Goal: Task Accomplishment & Management: Use online tool/utility

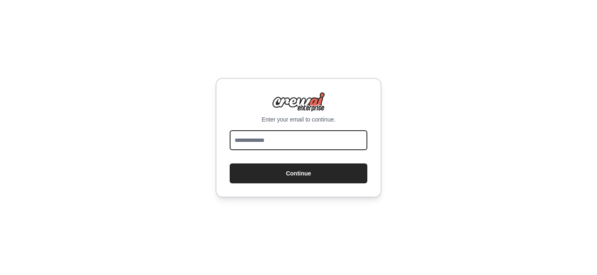
click at [243, 130] on input "email" at bounding box center [299, 140] width 138 height 20
click at [251, 138] on input "email" at bounding box center [299, 140] width 138 height 20
type input "**********"
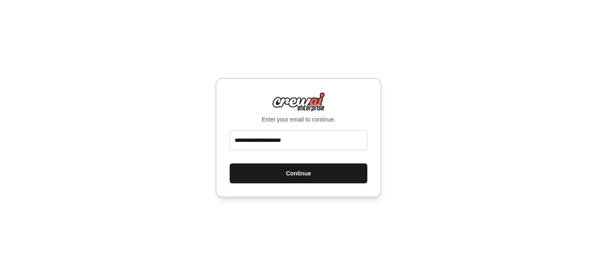
click at [284, 169] on button "Continue" at bounding box center [299, 173] width 138 height 20
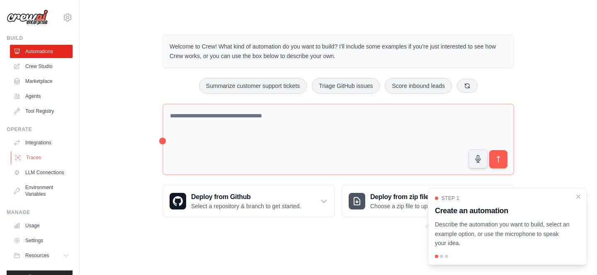
click at [51, 158] on link "Traces" at bounding box center [42, 157] width 63 height 13
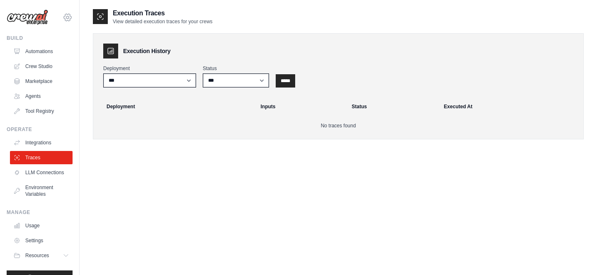
click at [67, 21] on icon at bounding box center [68, 17] width 10 height 10
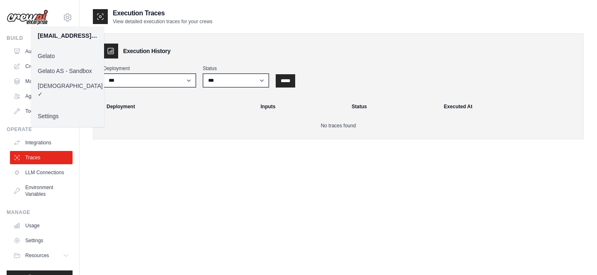
click at [65, 67] on link "Gelato AS - Sandbox" at bounding box center [67, 70] width 73 height 15
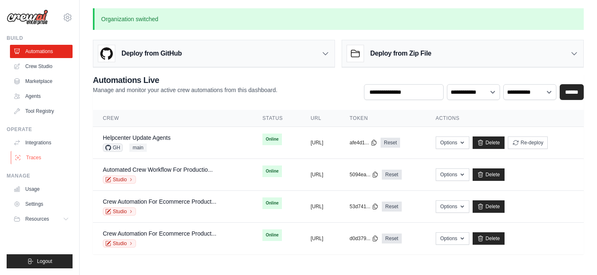
click at [51, 158] on link "Traces" at bounding box center [42, 157] width 63 height 13
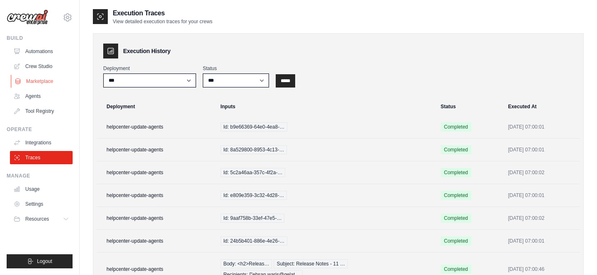
click at [58, 81] on link "Marketplace" at bounding box center [42, 81] width 63 height 13
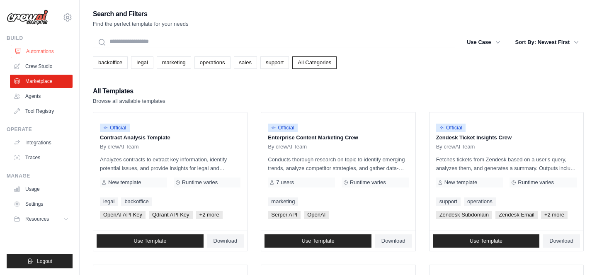
click at [53, 57] on link "Automations" at bounding box center [42, 51] width 63 height 13
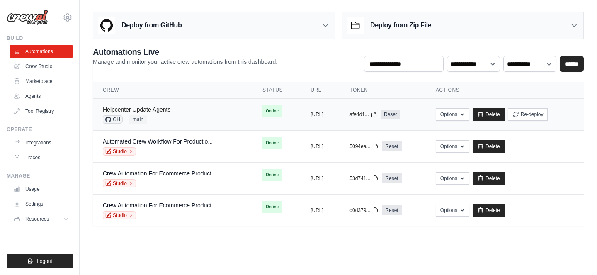
click at [161, 110] on link "Helpcenter Update Agents" at bounding box center [137, 109] width 68 height 7
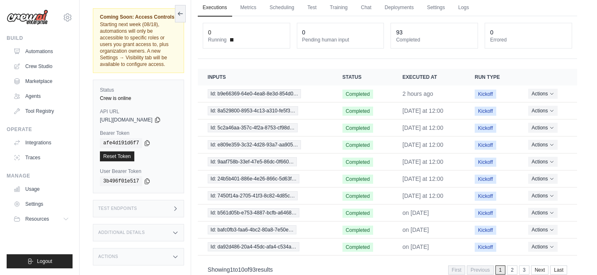
scroll to position [54, 0]
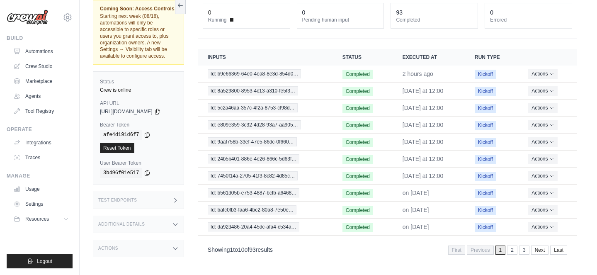
click at [179, 197] on icon at bounding box center [175, 200] width 7 height 7
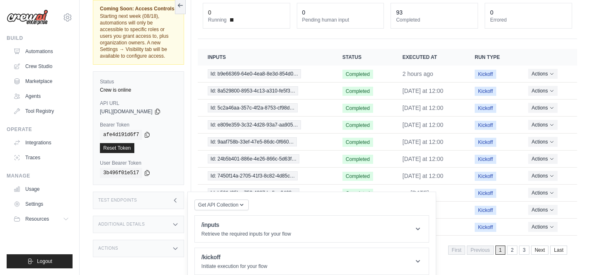
click at [179, 197] on icon at bounding box center [175, 200] width 7 height 7
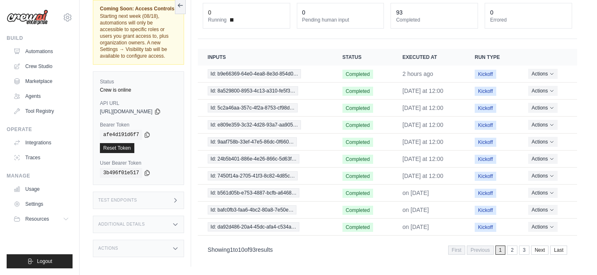
click at [179, 221] on icon at bounding box center [175, 224] width 7 height 7
click at [179, 245] on icon at bounding box center [175, 248] width 7 height 7
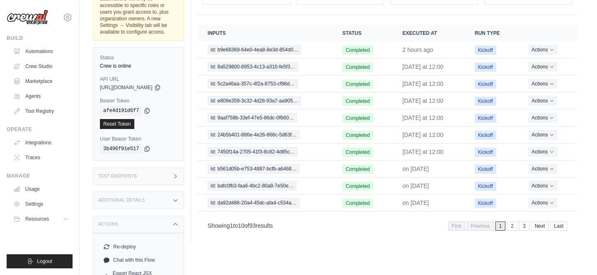
scroll to position [118, 0]
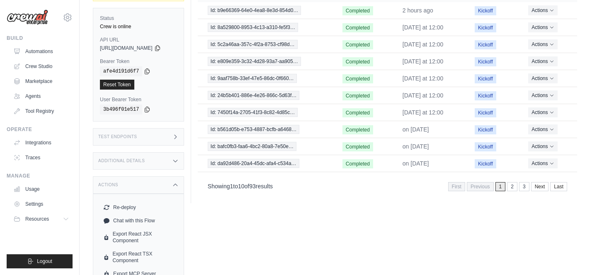
click at [179, 182] on icon at bounding box center [175, 185] width 7 height 7
